Goal: Find contact information: Find contact information

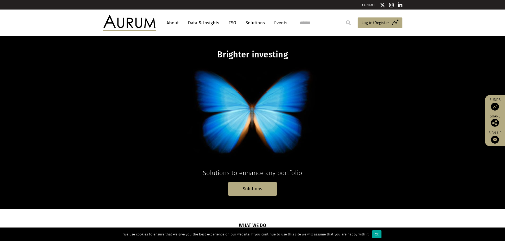
click at [175, 23] on link "About" at bounding box center [172, 23] width 17 height 10
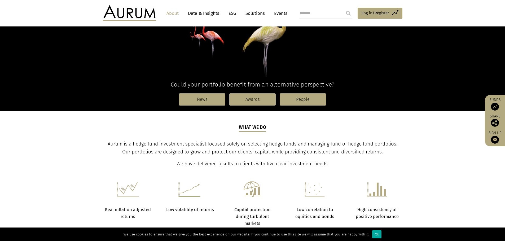
scroll to position [106, 0]
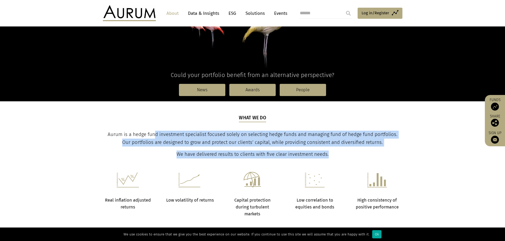
drag, startPoint x: 151, startPoint y: 136, endPoint x: 375, endPoint y: 152, distance: 225.4
click at [337, 151] on div "What we do Aurum is a hedge fund investment specialist focused solely on select…" at bounding box center [252, 137] width 298 height 44
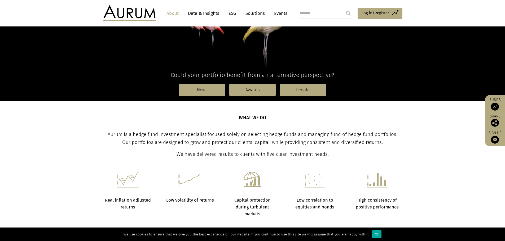
click at [402, 126] on div "What we do Aurum is a hedge fund investment specialist focused solely on select…" at bounding box center [253, 137] width 310 height 44
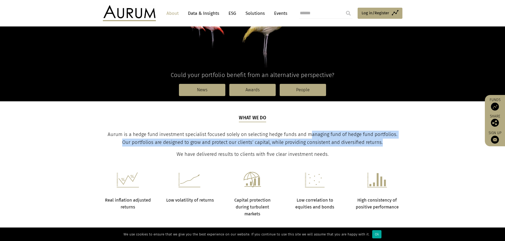
drag, startPoint x: 328, startPoint y: 131, endPoint x: 381, endPoint y: 142, distance: 54.0
click at [380, 142] on div "What we do Aurum is a hedge fund investment specialist focused solely on select…" at bounding box center [252, 137] width 298 height 44
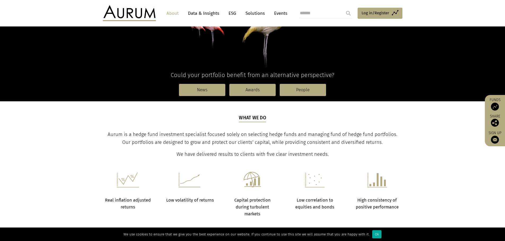
click at [221, 135] on span "Aurum is a hedge fund investment specialist focused solely on selecting hedge f…" at bounding box center [253, 139] width 290 height 14
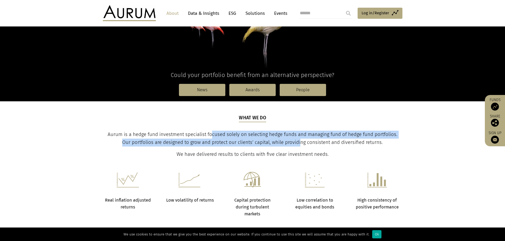
drag, startPoint x: 250, startPoint y: 138, endPoint x: 309, endPoint y: 147, distance: 59.8
click at [303, 147] on p "Aurum is a hedge fund investment specialist focused solely on selecting hedge f…" at bounding box center [252, 139] width 298 height 16
click at [283, 146] on p "Aurum is a hedge fund investment specialist focused solely on selecting hedge f…" at bounding box center [252, 139] width 298 height 16
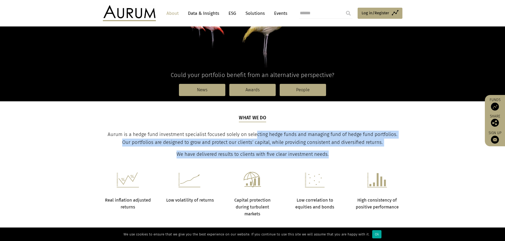
drag, startPoint x: 253, startPoint y: 135, endPoint x: 366, endPoint y: 149, distance: 113.5
click at [349, 149] on div "What we do Aurum is a hedge fund investment specialist focused solely on select…" at bounding box center [252, 137] width 298 height 44
click at [393, 140] on p "Aurum is a hedge fund investment specialist focused solely on selecting hedge f…" at bounding box center [252, 139] width 298 height 16
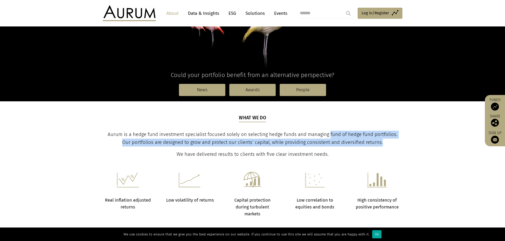
drag, startPoint x: 326, startPoint y: 132, endPoint x: 385, endPoint y: 144, distance: 60.3
click at [385, 144] on p "Aurum is a hedge fund investment specialist focused solely on selecting hedge f…" at bounding box center [252, 139] width 298 height 16
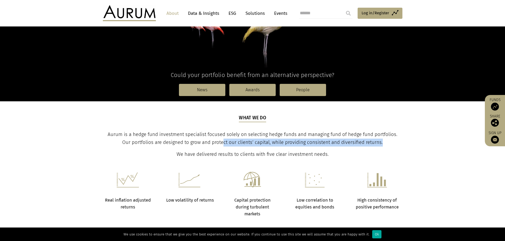
drag, startPoint x: 377, startPoint y: 143, endPoint x: 206, endPoint y: 140, distance: 170.7
click at [208, 140] on p "Aurum is a hedge fund investment specialist focused solely on selecting hedge f…" at bounding box center [252, 139] width 298 height 16
drag, startPoint x: 172, startPoint y: 139, endPoint x: 159, endPoint y: 134, distance: 13.9
click at [171, 138] on p "Aurum is a hedge fund investment specialist focused solely on selecting hedge f…" at bounding box center [252, 139] width 298 height 16
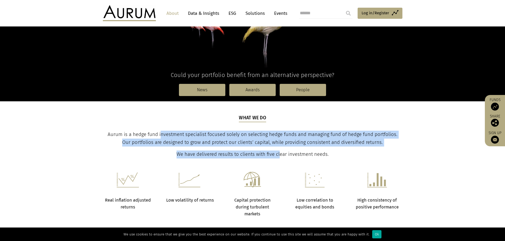
drag, startPoint x: 156, startPoint y: 131, endPoint x: 288, endPoint y: 154, distance: 134.5
click at [287, 154] on div "What we do Aurum is a hedge fund investment specialist focused solely on select…" at bounding box center [252, 137] width 298 height 44
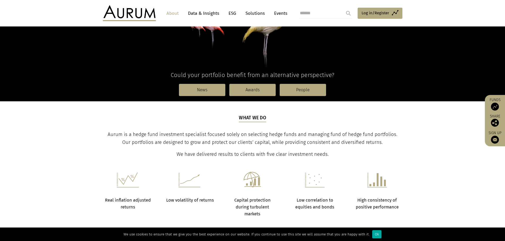
click at [297, 155] on span "We have delivered results to clients with five clear investment needs." at bounding box center [253, 155] width 152 height 6
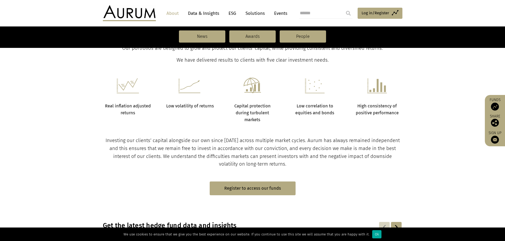
scroll to position [212, 0]
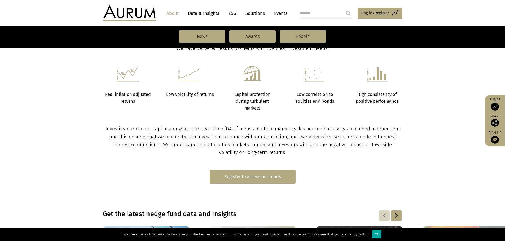
click at [256, 178] on link "Register to access our funds" at bounding box center [253, 177] width 86 height 14
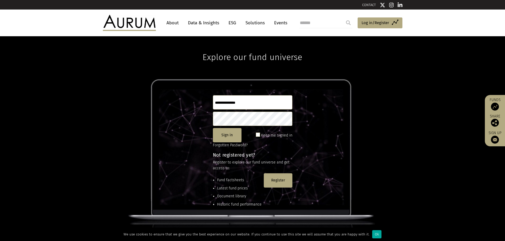
click at [132, 23] on img at bounding box center [129, 23] width 53 height 16
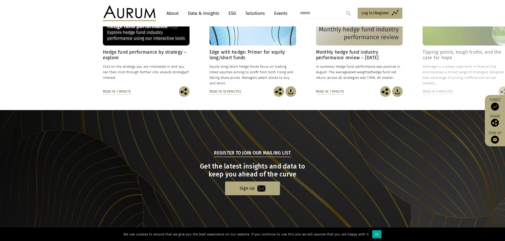
scroll to position [495, 0]
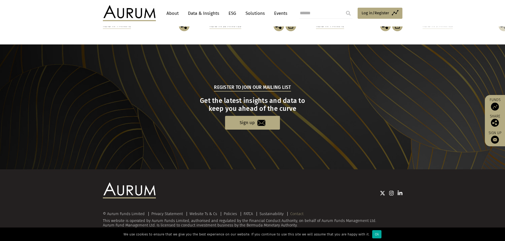
click at [298, 214] on link "Contact" at bounding box center [296, 214] width 13 height 5
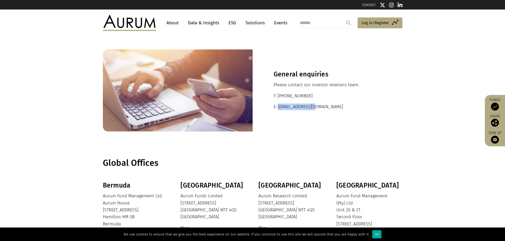
drag, startPoint x: 322, startPoint y: 107, endPoint x: 278, endPoint y: 108, distance: 44.0
click at [278, 108] on p "E: [EMAIL_ADDRESS][DOMAIN_NAME]" at bounding box center [328, 107] width 108 height 7
copy p "[EMAIL_ADDRESS][DOMAIN_NAME]"
drag, startPoint x: 375, startPoint y: 121, endPoint x: 354, endPoint y: 120, distance: 21.6
click at [375, 121] on div "General enquiries Please contact our investor relations team. T: [PHONE_NUMBER]…" at bounding box center [328, 91] width 150 height 82
